Goal: Transaction & Acquisition: Purchase product/service

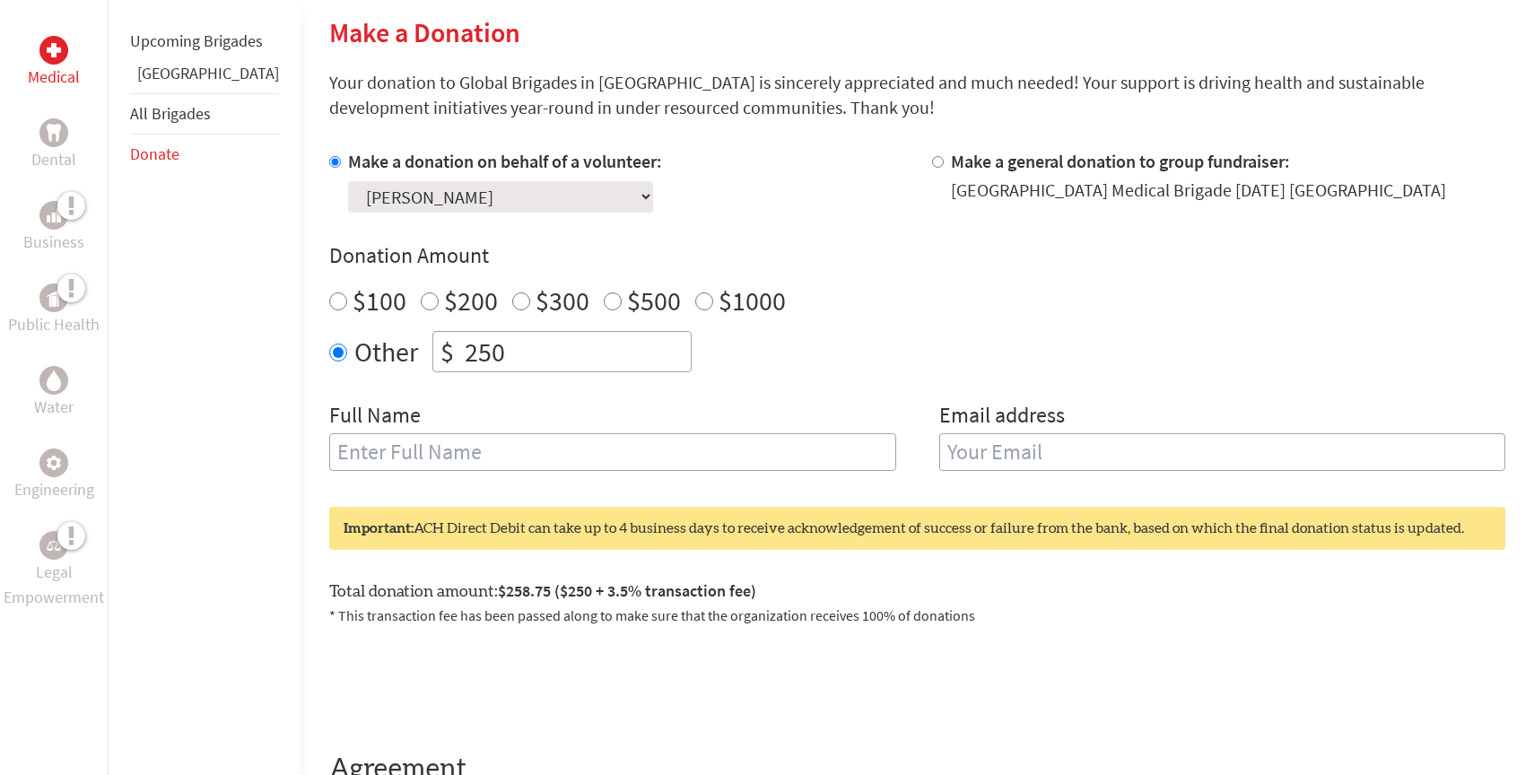
scroll to position [450, 0]
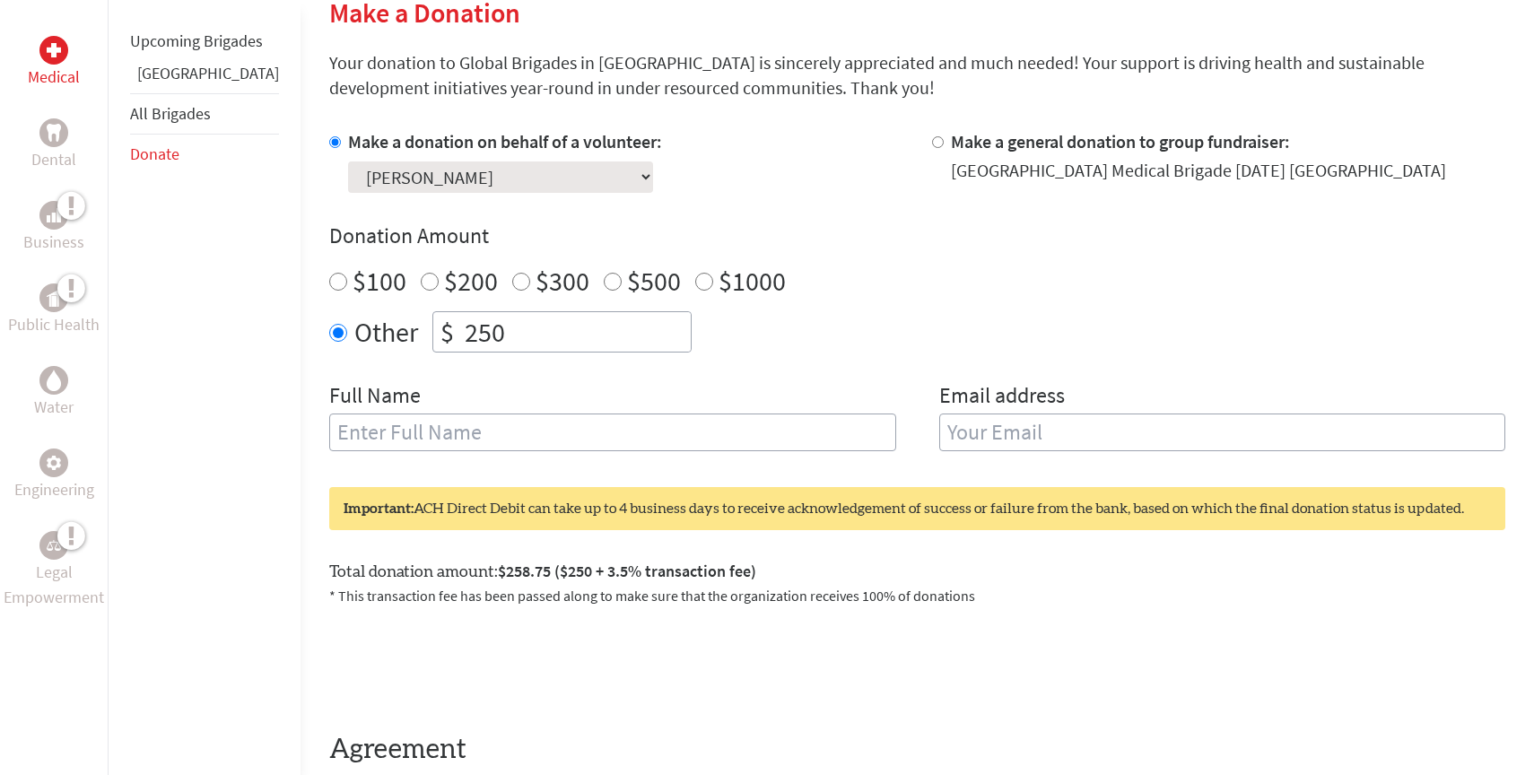
click at [422, 427] on input "text" at bounding box center [612, 432] width 567 height 38
type input "[PERSON_NAME]"
type input "[EMAIL_ADDRESS][DOMAIN_NAME]"
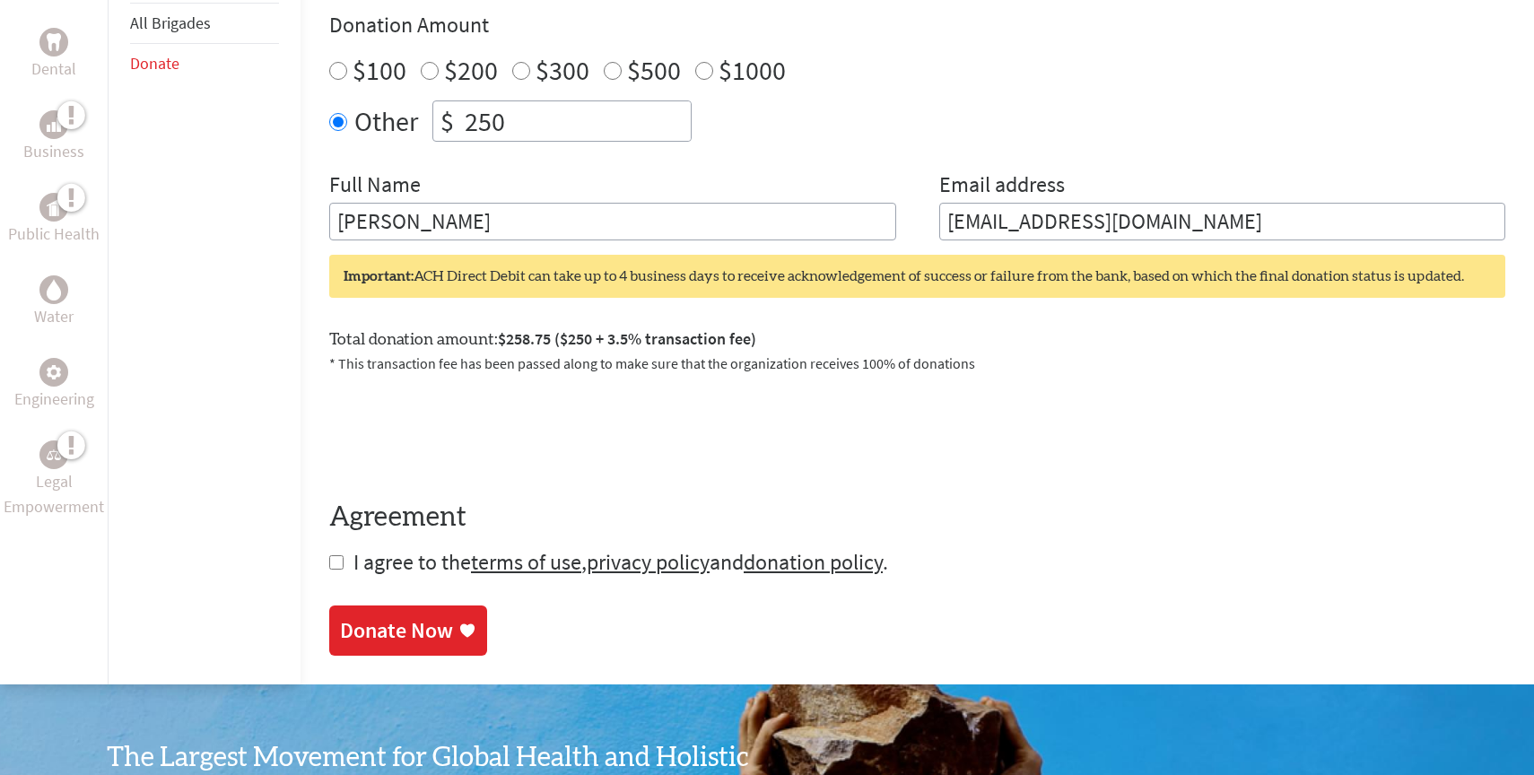
scroll to position [662, 0]
click at [717, 319] on div "Total donation amount: $258.75 ($250 + 3.5% transaction fee) * This transaction…" at bounding box center [917, 342] width 1176 height 62
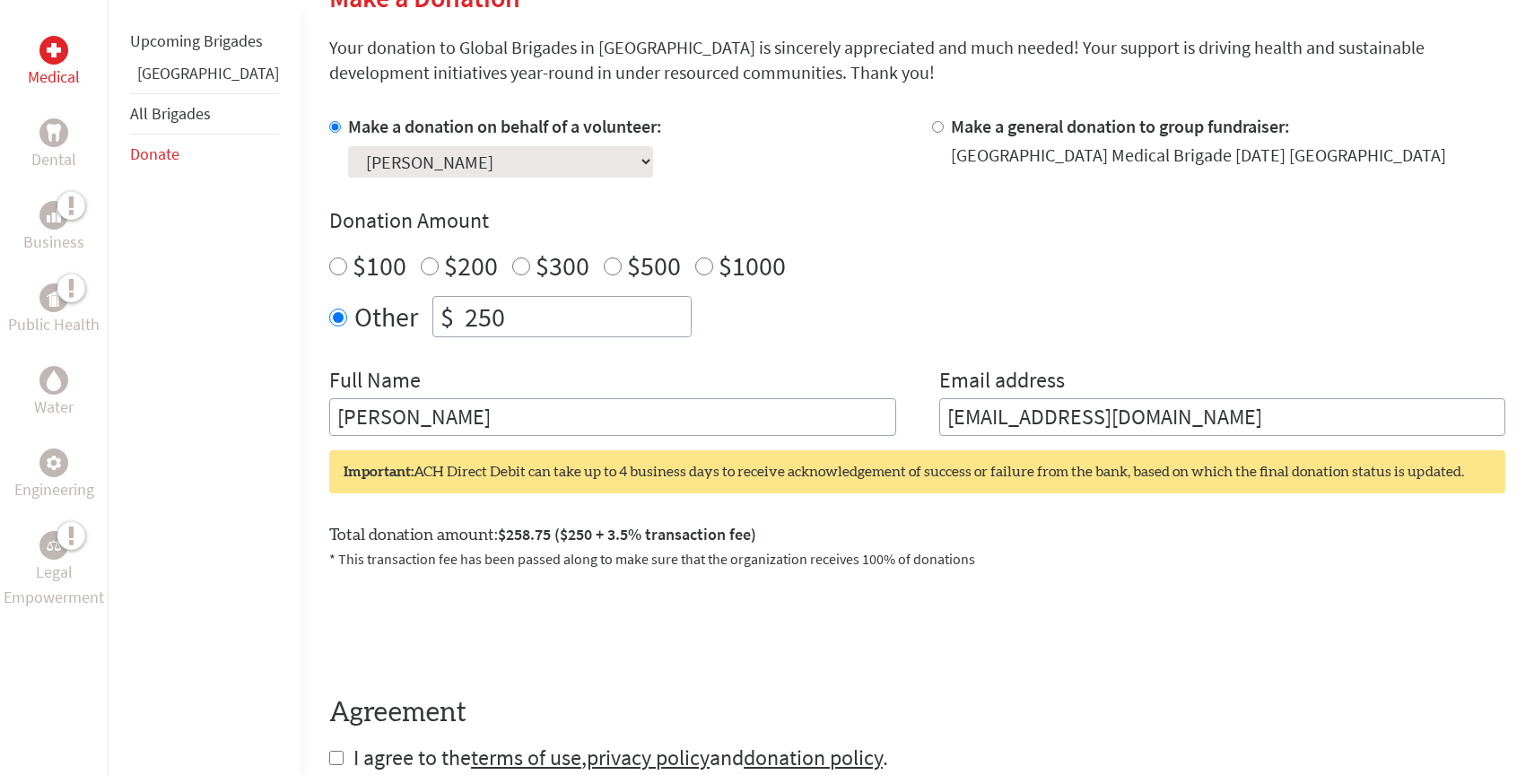
scroll to position [462, 0]
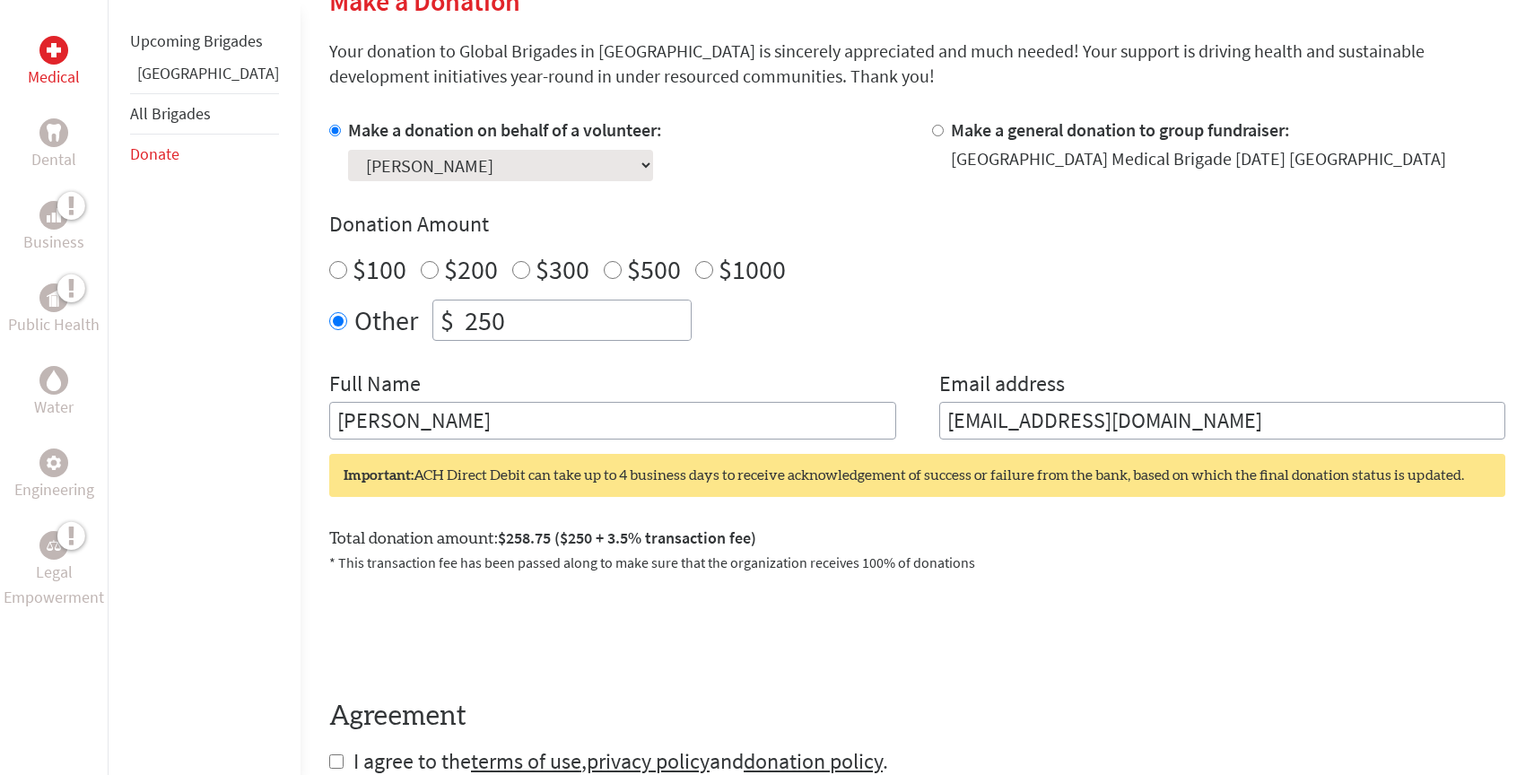
click at [444, 163] on select "Select a volunteer... [PERSON_NAME] [PERSON_NAME] [PERSON_NAME] [PERSON_NAME] […" at bounding box center [500, 165] width 305 height 31
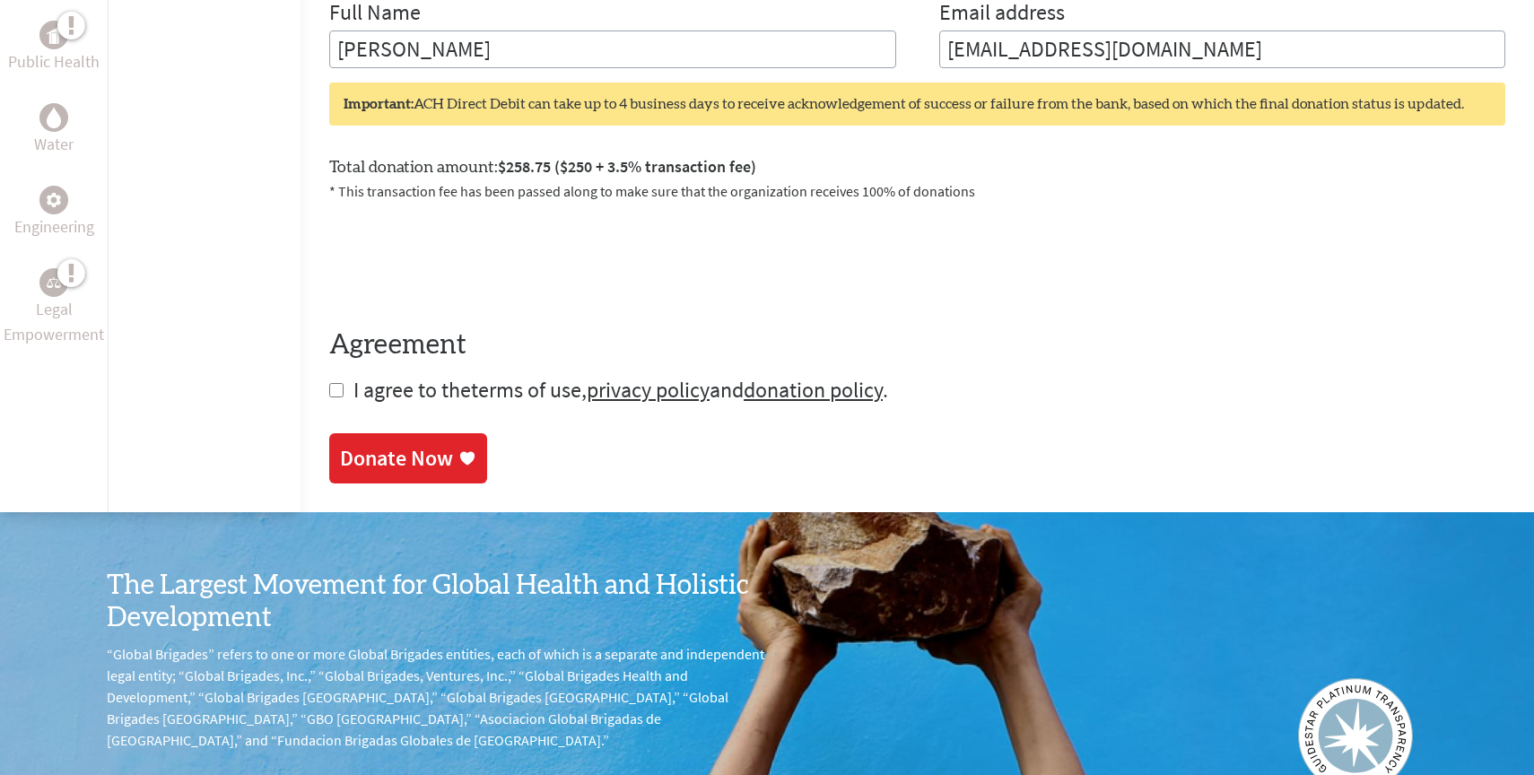
scroll to position [908, 0]
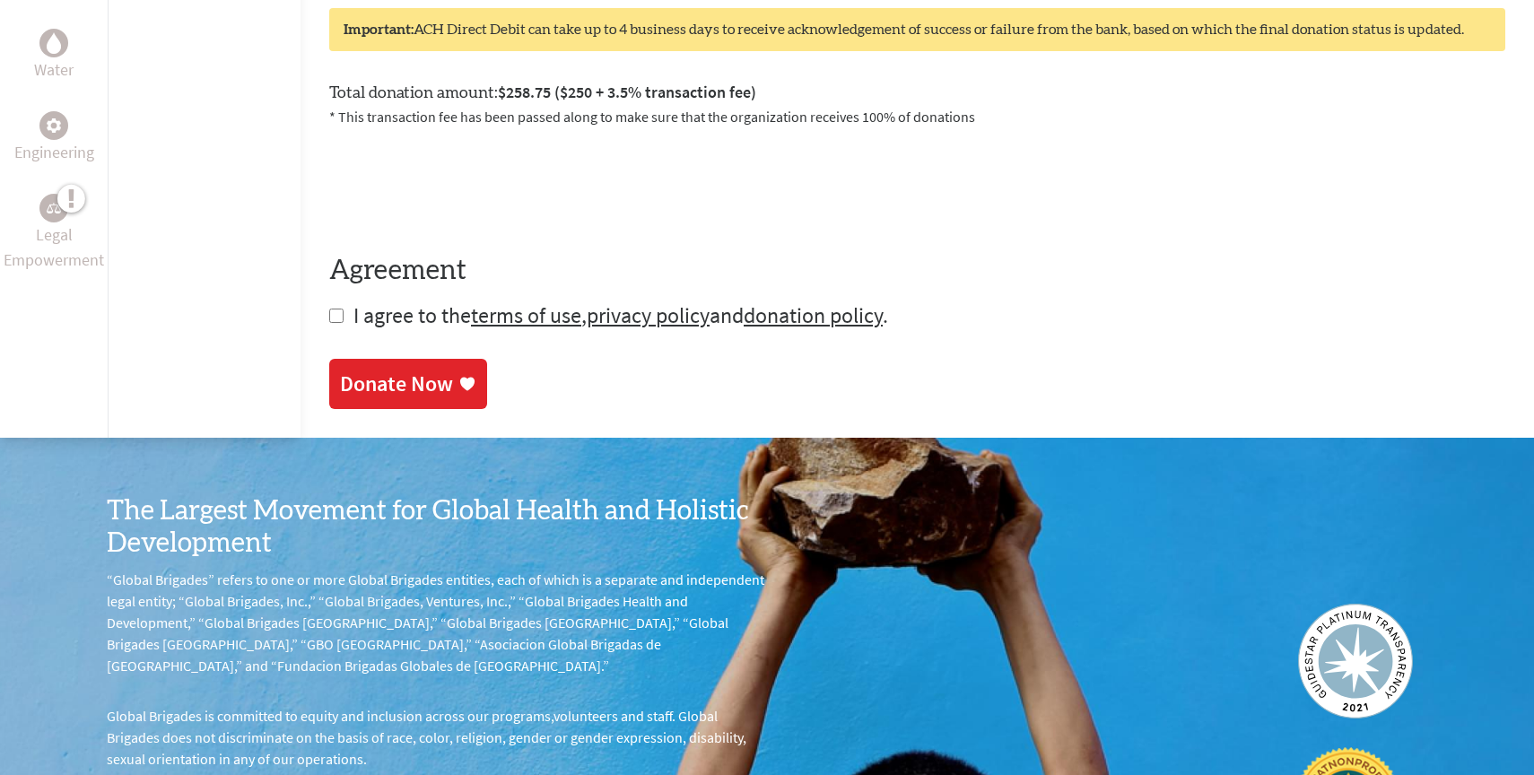
click at [353, 320] on span "I agree to the terms of use , privacy policy and donation policy ." at bounding box center [620, 315] width 535 height 28
click at [329, 321] on input "checkbox" at bounding box center [336, 316] width 14 height 14
checkbox input "true"
click at [340, 374] on div "Donate Now" at bounding box center [396, 385] width 113 height 29
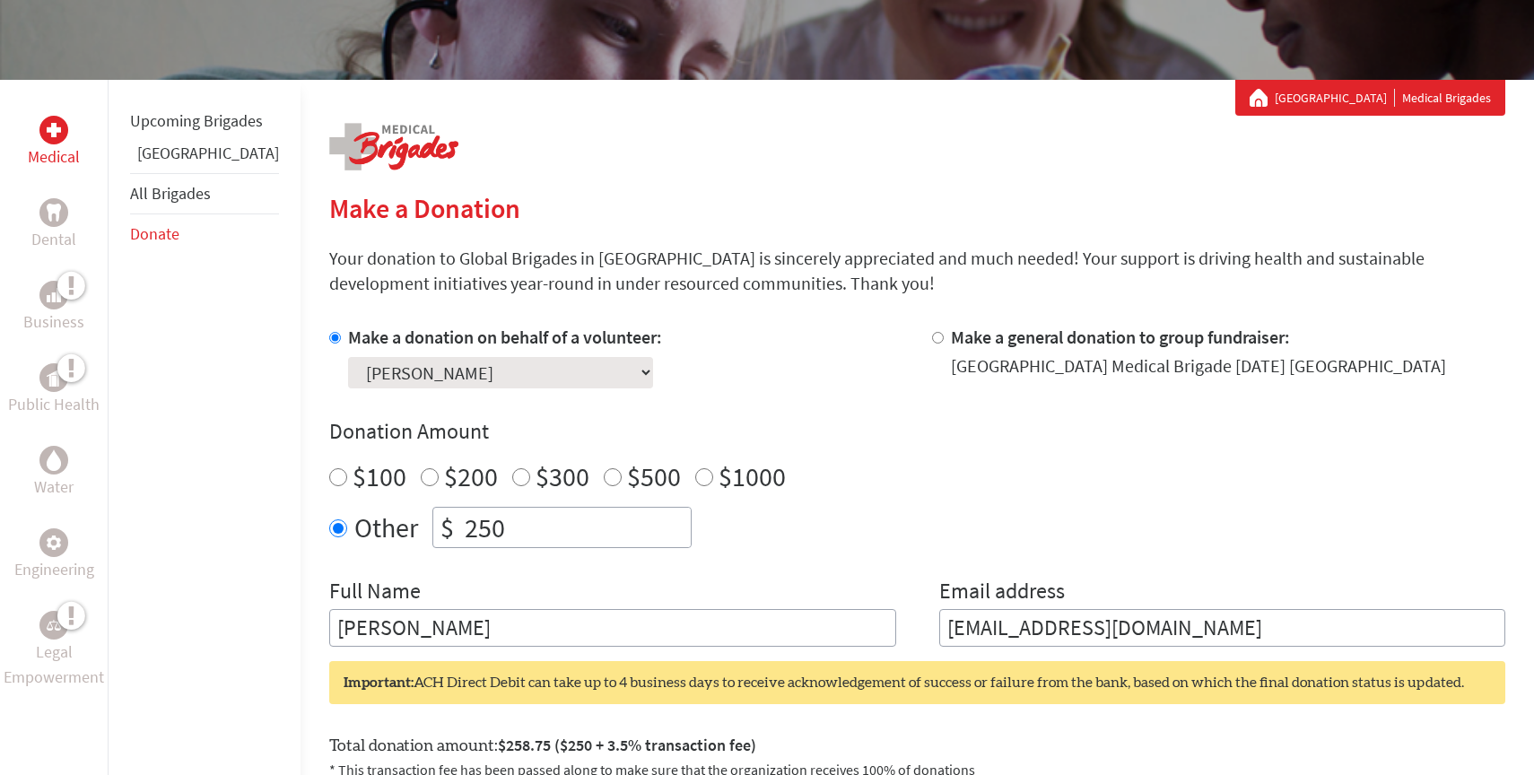
scroll to position [320, 0]
